Goal: Transaction & Acquisition: Download file/media

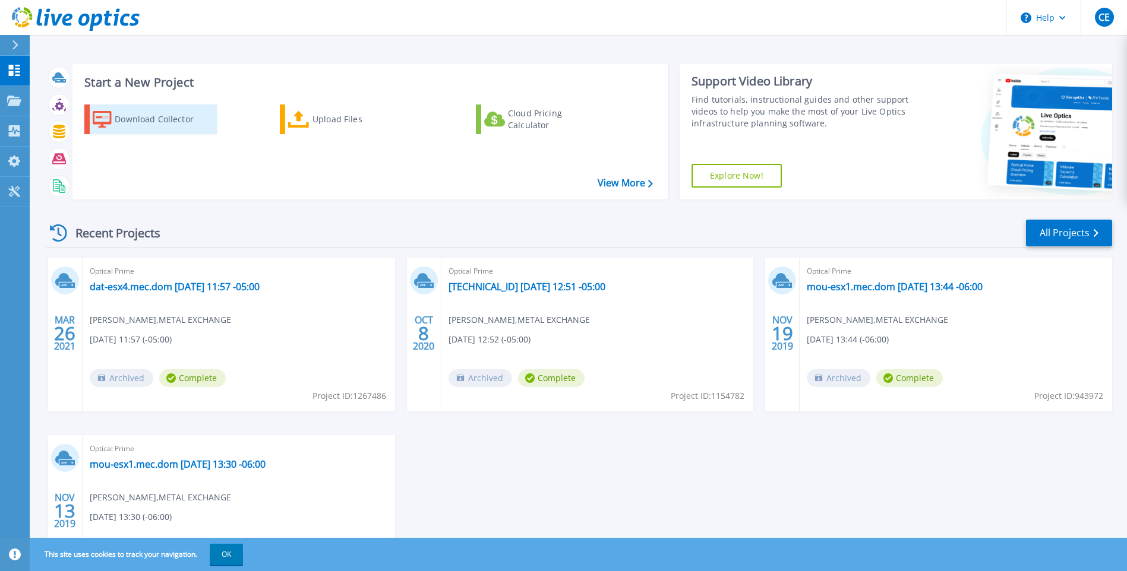
click at [173, 122] on div "Download Collector" at bounding box center [162, 119] width 95 height 24
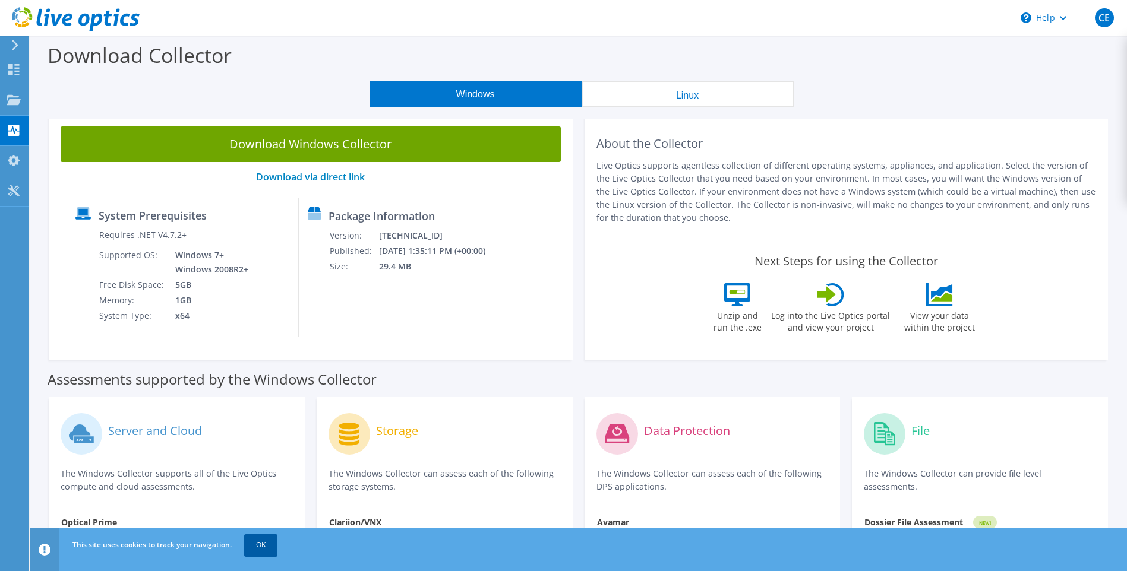
click at [257, 548] on link "OK" at bounding box center [260, 545] width 33 height 21
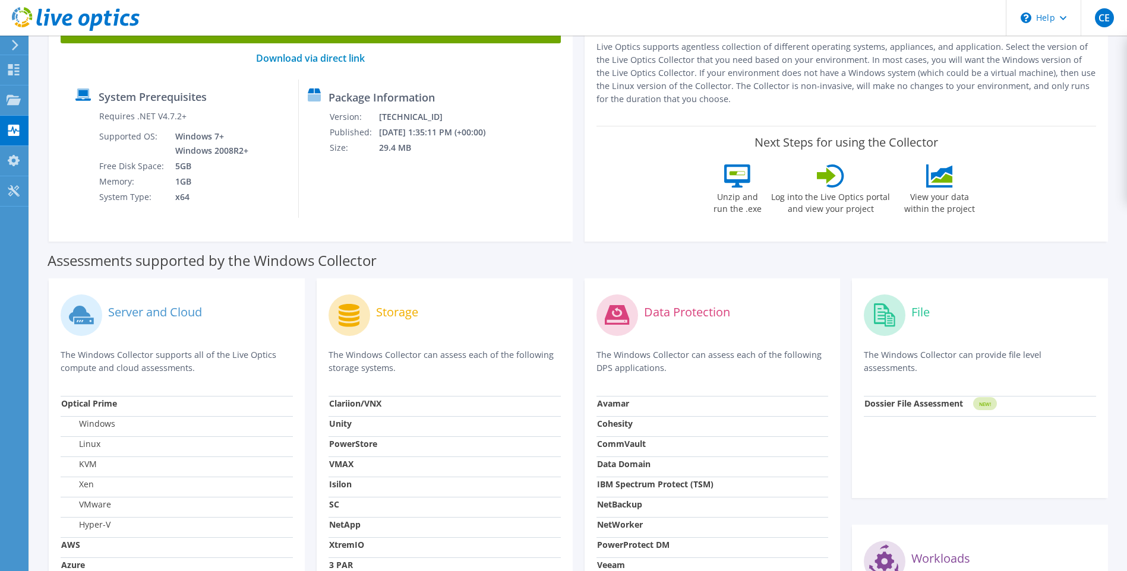
scroll to position [59, 0]
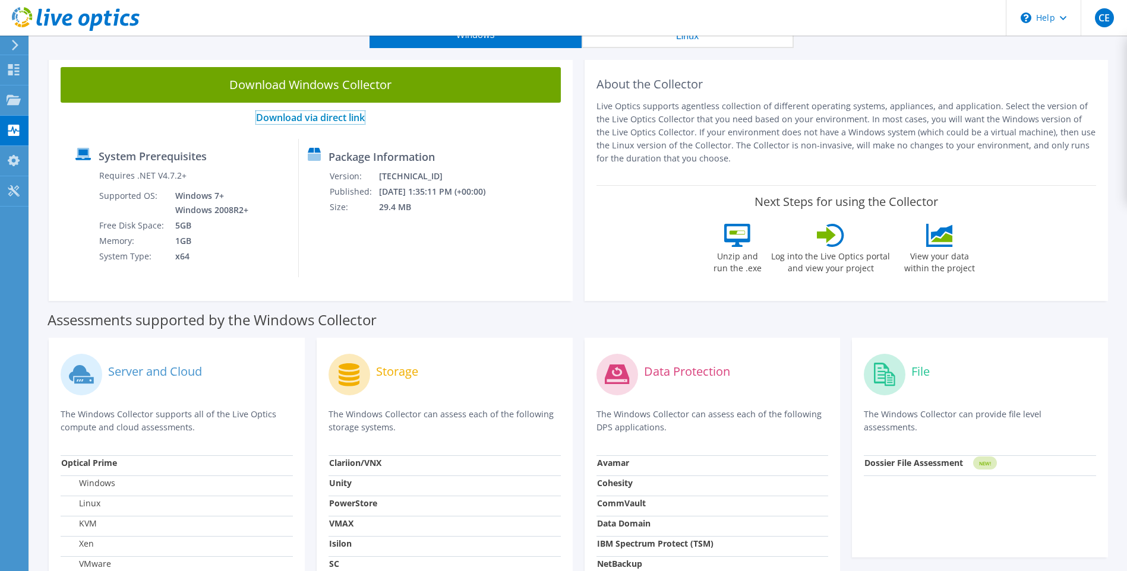
click at [290, 117] on link "Download via direct link" at bounding box center [310, 117] width 109 height 13
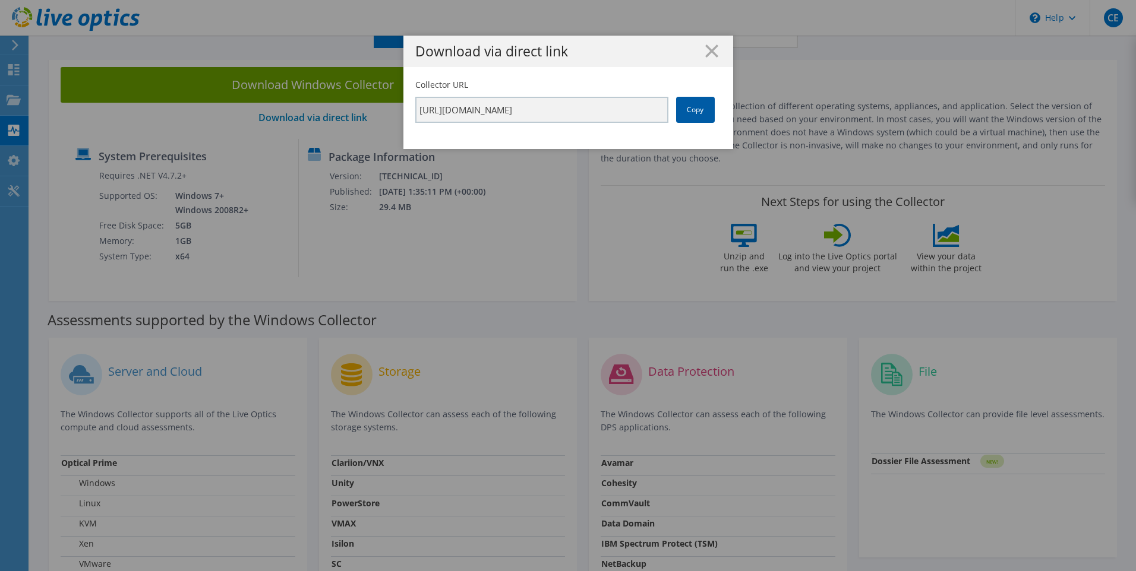
click at [683, 110] on link "Copy" at bounding box center [695, 110] width 39 height 26
click at [691, 110] on link "Copy" at bounding box center [695, 110] width 39 height 26
click at [711, 54] on line at bounding box center [712, 51] width 12 height 12
